Goal: Navigation & Orientation: Find specific page/section

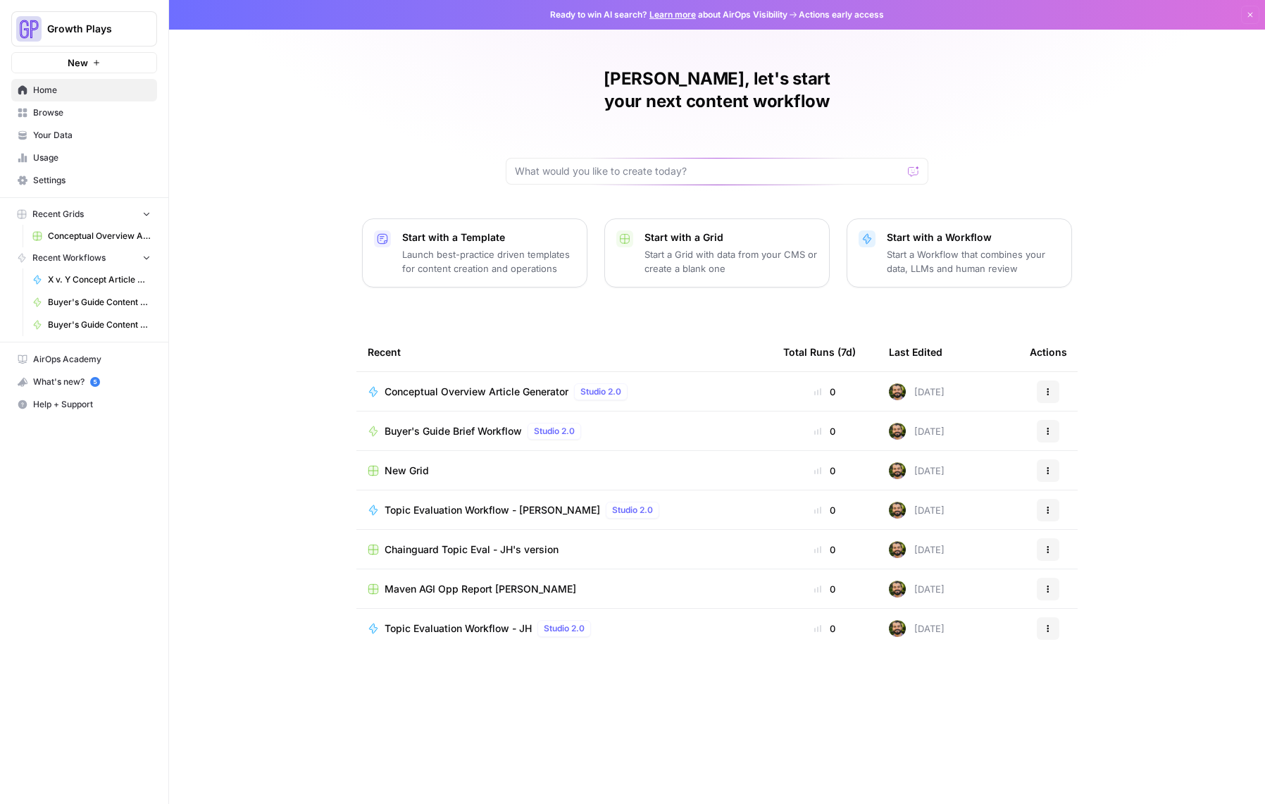
click at [47, 129] on span "Your Data" at bounding box center [92, 135] width 118 height 13
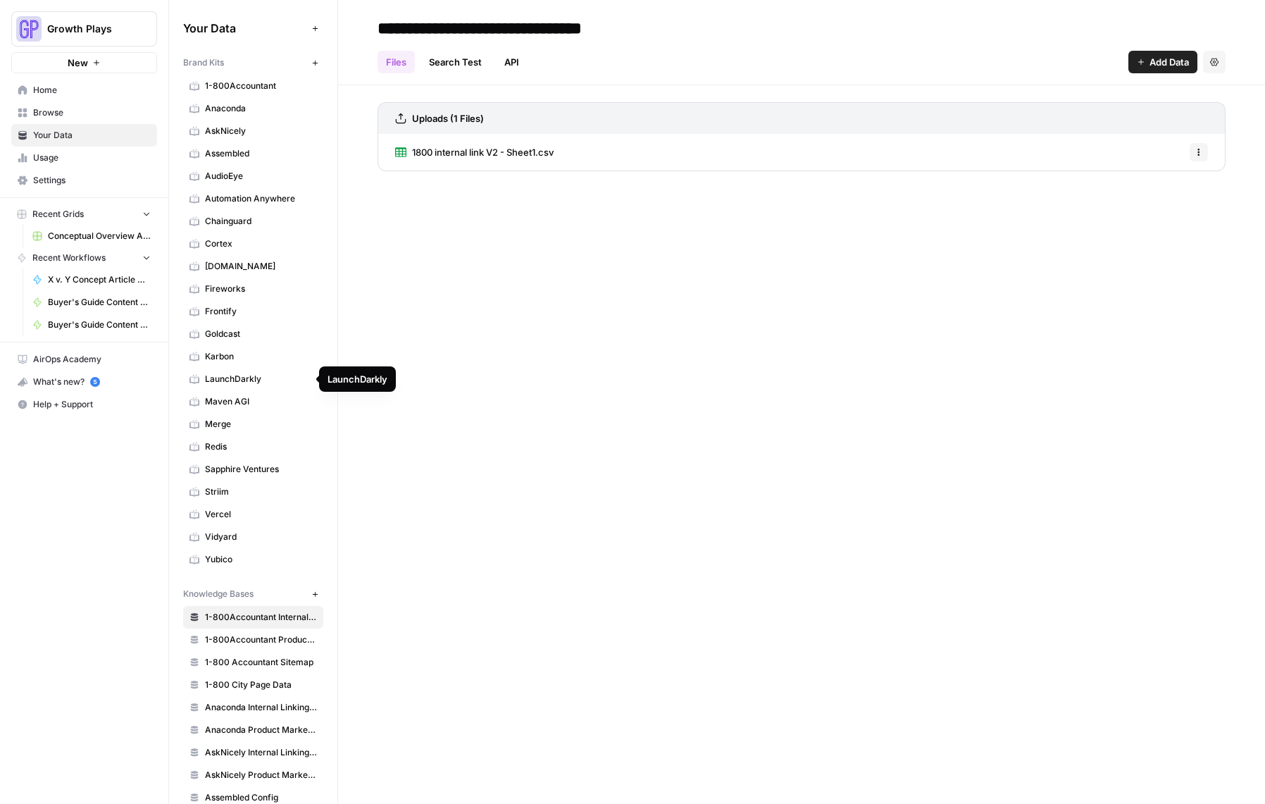
click at [219, 447] on span "Redis" at bounding box center [261, 446] width 112 height 13
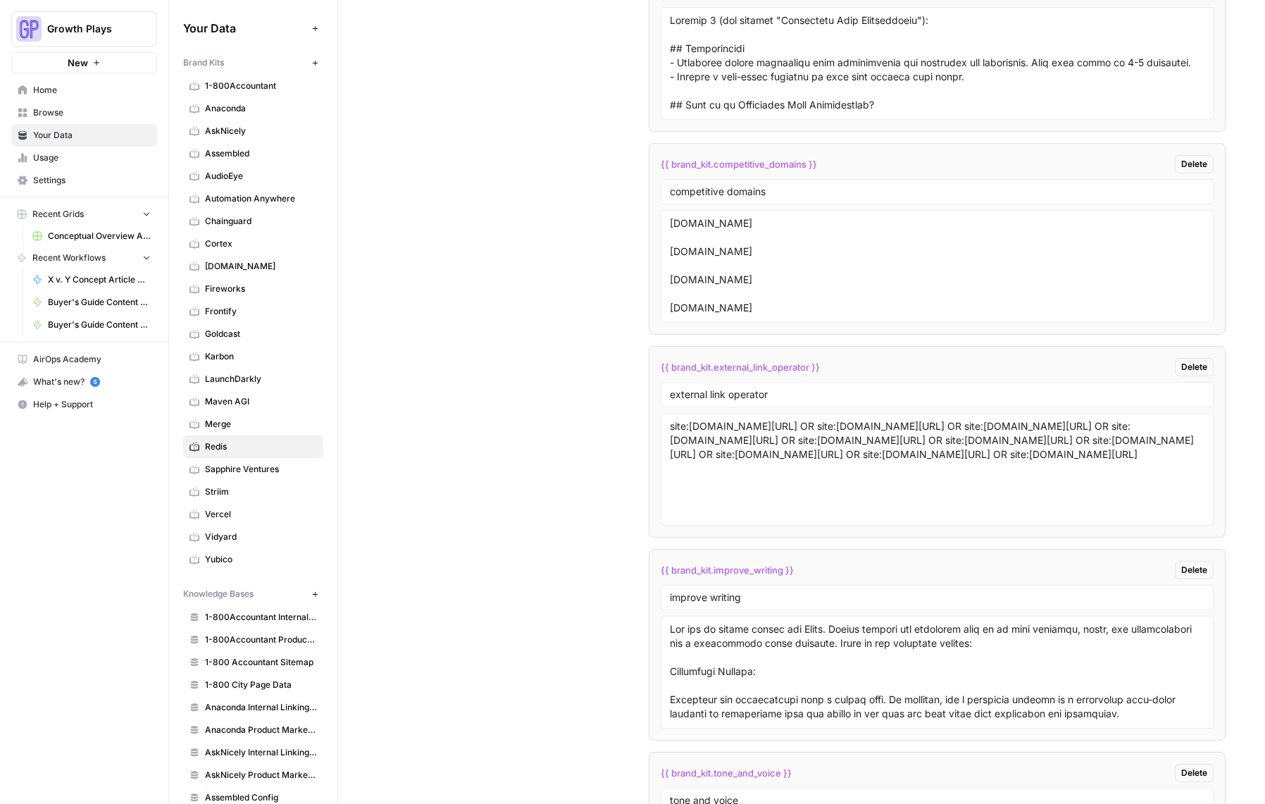
scroll to position [3144, 0]
